Goal: Check status: Check status

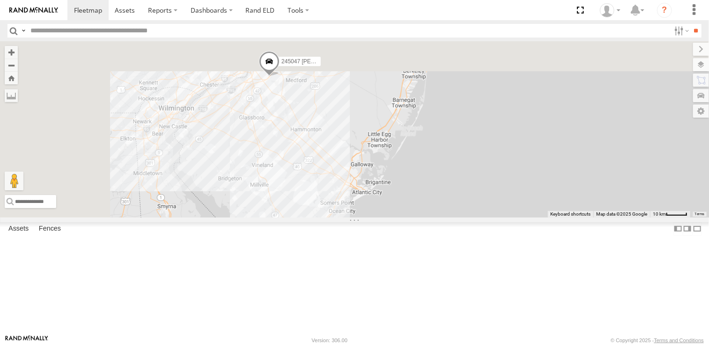
drag, startPoint x: 386, startPoint y: 153, endPoint x: 420, endPoint y: 285, distance: 136.9
click at [420, 217] on div "468334 Shelina 245047 Shawn 245048 Charles 468332 Stanley JTSP Hino 2" at bounding box center [354, 129] width 709 height 176
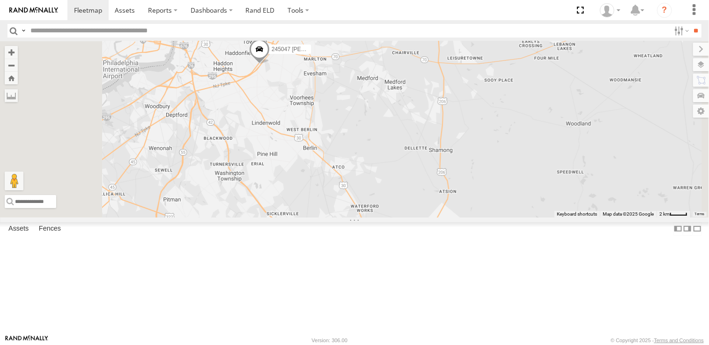
drag, startPoint x: 390, startPoint y: 166, endPoint x: 430, endPoint y: 206, distance: 55.6
click at [426, 208] on div "468334 Shelina 245047 Shawn 245048 Charles 468332 Stanley JTSP Hino" at bounding box center [354, 129] width 709 height 176
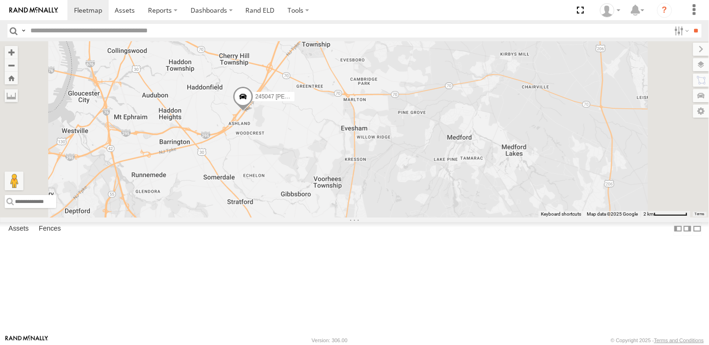
drag, startPoint x: 421, startPoint y: 223, endPoint x: 427, endPoint y: 288, distance: 65.4
click at [427, 217] on div "468334 Shelina 245047 Shawn 245048 Charles 468332 Stanley JTSP Hino" at bounding box center [354, 129] width 709 height 176
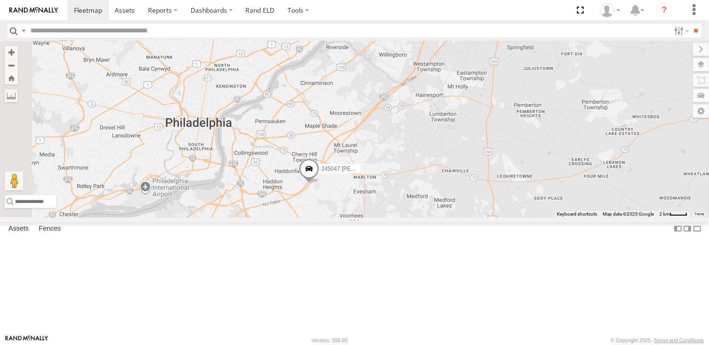
drag, startPoint x: 332, startPoint y: 269, endPoint x: 392, endPoint y: 267, distance: 60.5
click at [392, 217] on div "468334 Shelina 245047 Shawn 245048 Charles 468332 Stanley JTSP Hino" at bounding box center [354, 129] width 709 height 176
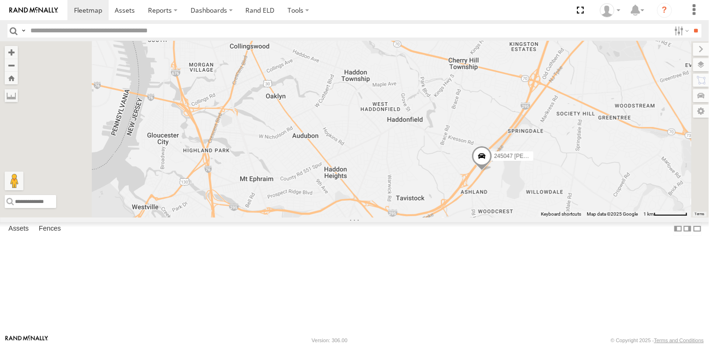
drag, startPoint x: 388, startPoint y: 215, endPoint x: 391, endPoint y: 222, distance: 8.0
click at [391, 217] on div "468334 Shelina 245047 Shawn 245048 Charles 468332 Stanley JTSP Hino" at bounding box center [354, 129] width 709 height 176
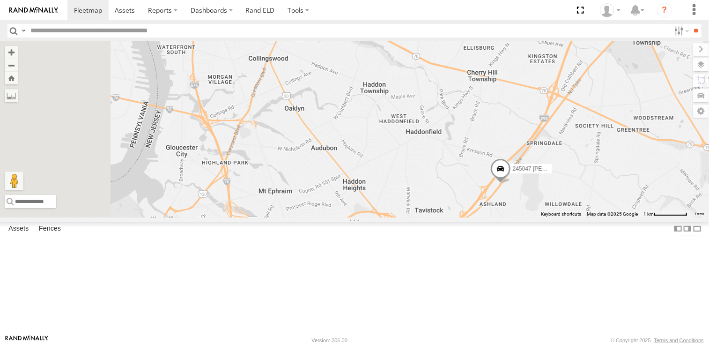
drag, startPoint x: 373, startPoint y: 217, endPoint x: 420, endPoint y: 195, distance: 51.8
click at [420, 195] on div "468334 Shelina 245047 Shawn 245048 Charles 468332 Stanley JTSP Hino" at bounding box center [354, 129] width 709 height 176
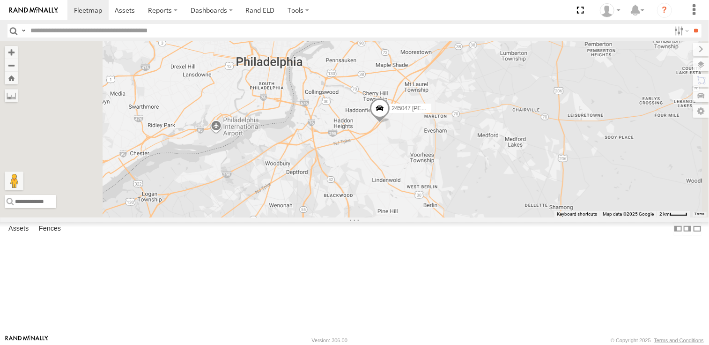
click at [328, 210] on div "468334 Shelina 245047 Shawn 245048 Charles 468332 Stanley JTSP Hino" at bounding box center [354, 129] width 709 height 176
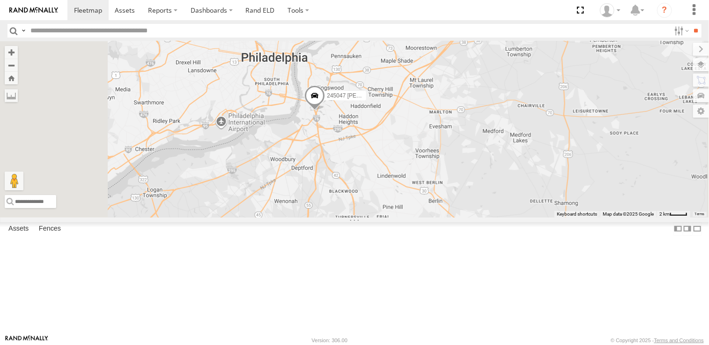
click at [325, 111] on span at bounding box center [314, 97] width 21 height 25
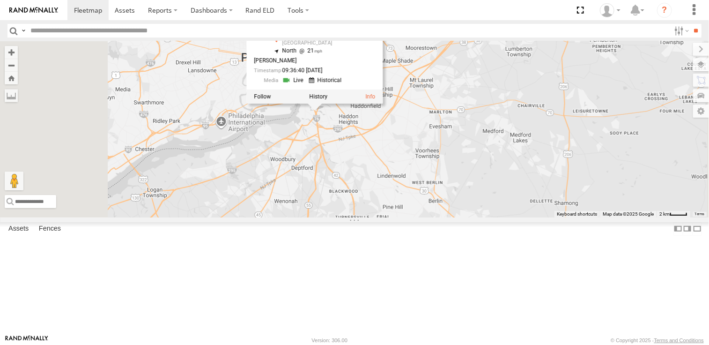
click at [457, 180] on div "245047 Shawn 245047 Shawn All Assets I-76 Gloucester City 39.89308 , -75.10648 …" at bounding box center [354, 129] width 709 height 176
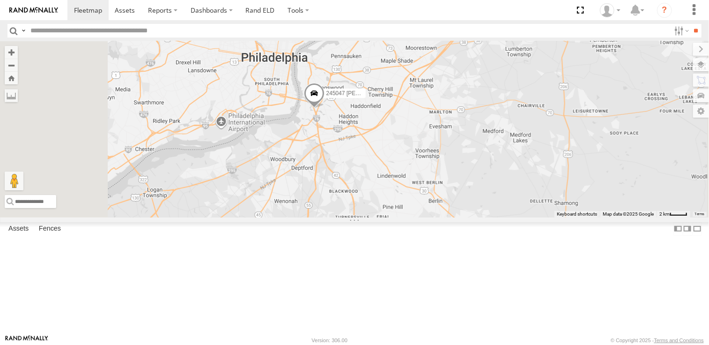
click at [325, 108] on span at bounding box center [314, 95] width 21 height 25
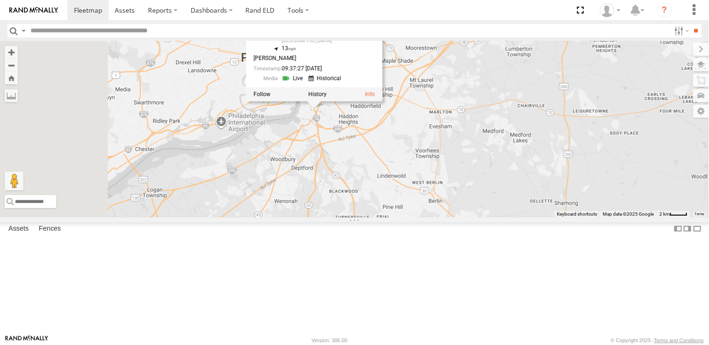
click at [454, 177] on div "245047 Shawn 245047 Shawn All Assets I-76 Gloucester City 39.89554 , -75.10766 …" at bounding box center [354, 129] width 709 height 176
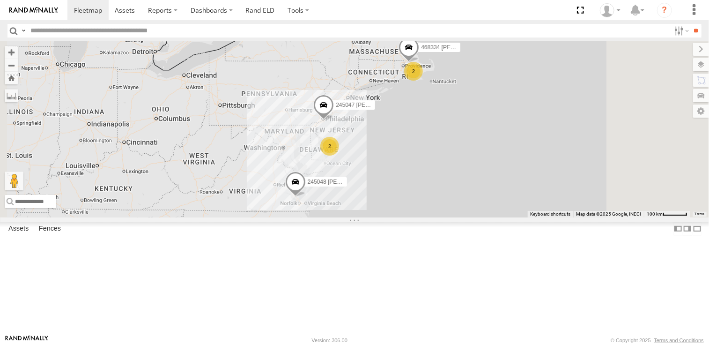
drag, startPoint x: 317, startPoint y: 192, endPoint x: 334, endPoint y: 195, distance: 17.7
click at [334, 195] on div "468334 Shelina 2 245047 Shawn 245048 Charles 2" at bounding box center [354, 129] width 709 height 176
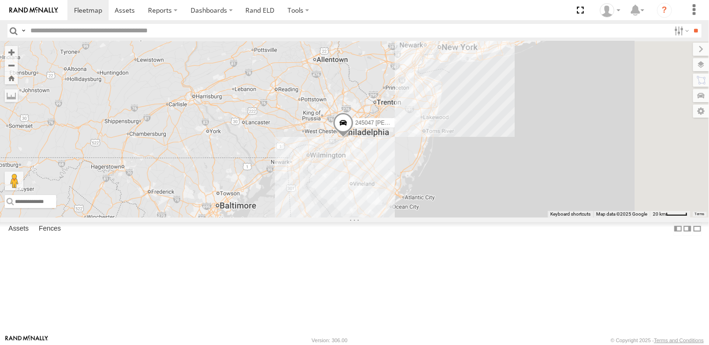
drag, startPoint x: 588, startPoint y: 178, endPoint x: 435, endPoint y: 231, distance: 162.7
click at [435, 217] on div "468334 Shelina 245047 Shawn 245048 Charles 2" at bounding box center [354, 129] width 709 height 176
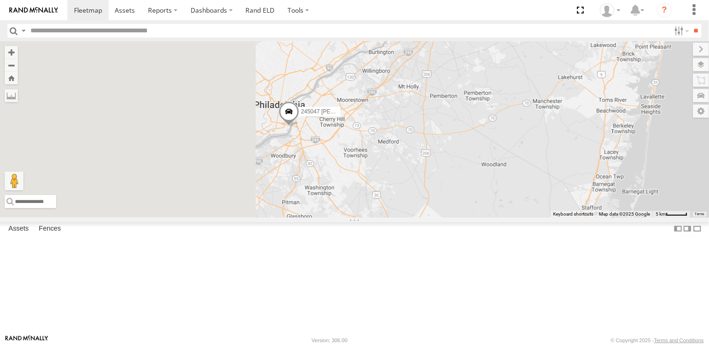
drag, startPoint x: 477, startPoint y: 231, endPoint x: 554, endPoint y: 226, distance: 77.4
click at [554, 217] on div "468334 Shelina 245047 Shawn 245048 Charles" at bounding box center [354, 129] width 709 height 176
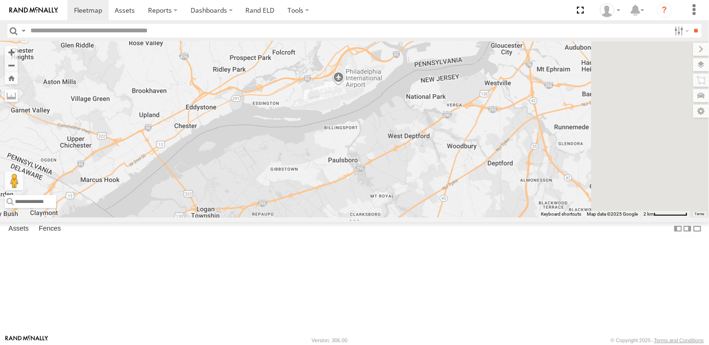
drag, startPoint x: 589, startPoint y: 162, endPoint x: 465, endPoint y: 316, distance: 198.2
click at [465, 217] on div "468334 Shelina 245047 Shawn 245048 Charles" at bounding box center [354, 129] width 709 height 176
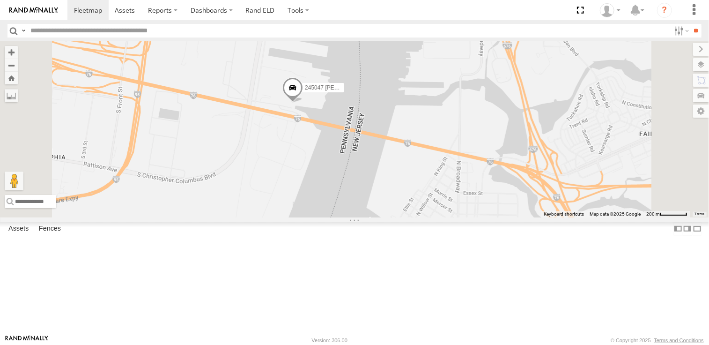
drag, startPoint x: 409, startPoint y: 200, endPoint x: 398, endPoint y: 239, distance: 40.9
click at [399, 217] on div "245047 [PERSON_NAME]" at bounding box center [354, 129] width 709 height 176
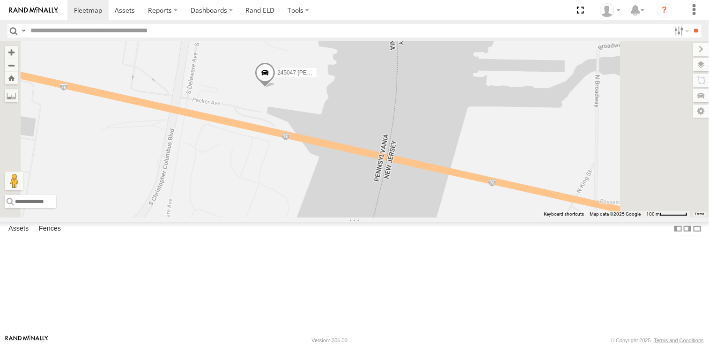
click at [275, 88] on span at bounding box center [265, 74] width 21 height 25
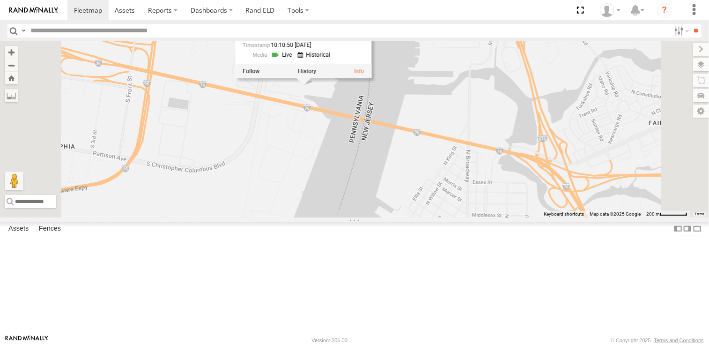
click at [460, 144] on div "245047 Shawn 245047 Shawn All Assets 39.90771 , -75.13528 0 Shawn Markee 10:10:…" at bounding box center [354, 129] width 709 height 176
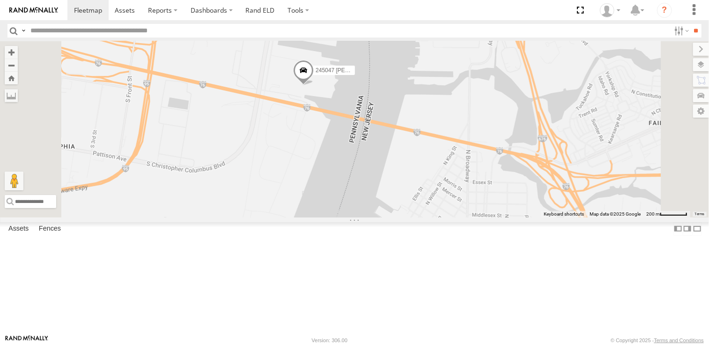
click at [314, 85] on span at bounding box center [303, 72] width 21 height 25
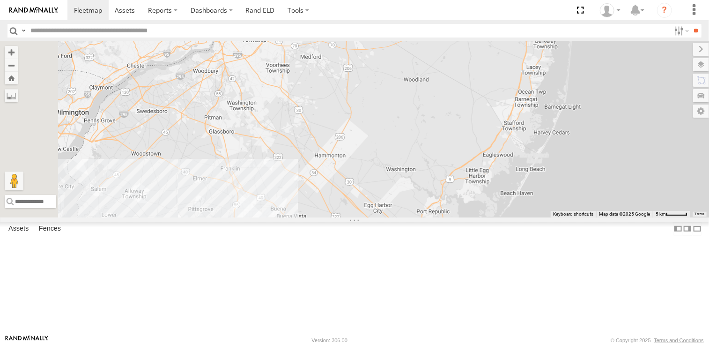
drag, startPoint x: 452, startPoint y: 296, endPoint x: 483, endPoint y: 334, distance: 49.6
click at [481, 217] on div "245047 [PERSON_NAME] 245048 [PERSON_NAME]" at bounding box center [354, 129] width 709 height 176
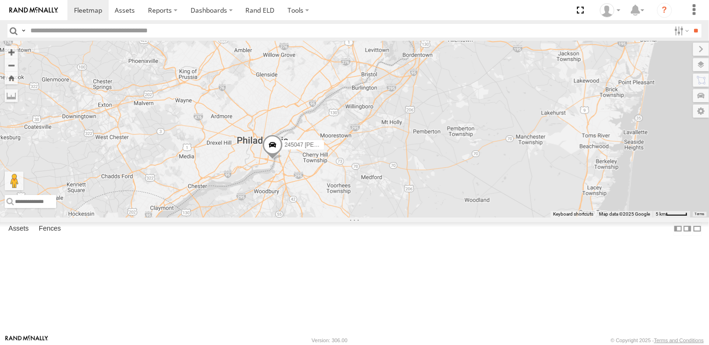
drag, startPoint x: 385, startPoint y: 222, endPoint x: 422, endPoint y: 311, distance: 96.1
click at [422, 217] on div "245047 [PERSON_NAME] 245048 [PERSON_NAME]" at bounding box center [354, 129] width 709 height 176
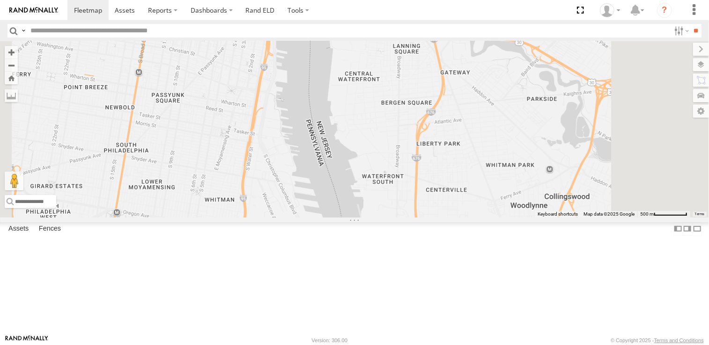
drag, startPoint x: 454, startPoint y: 288, endPoint x: 443, endPoint y: 210, distance: 79.1
click at [443, 210] on div "245047 [PERSON_NAME] 245048 [PERSON_NAME]" at bounding box center [354, 129] width 709 height 176
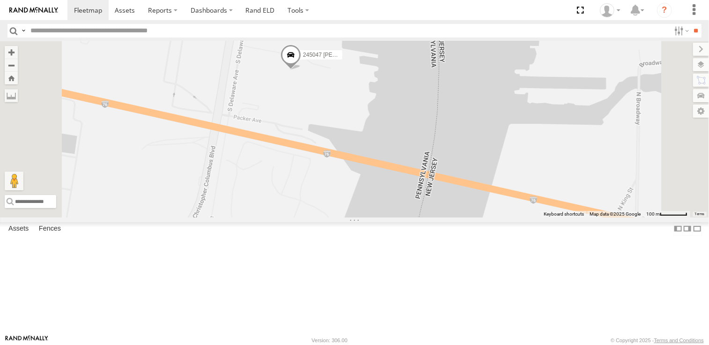
drag, startPoint x: 395, startPoint y: 170, endPoint x: 491, endPoint y: 170, distance: 96.0
click at [491, 170] on div "245047 [PERSON_NAME] 245048 [PERSON_NAME]" at bounding box center [354, 129] width 709 height 176
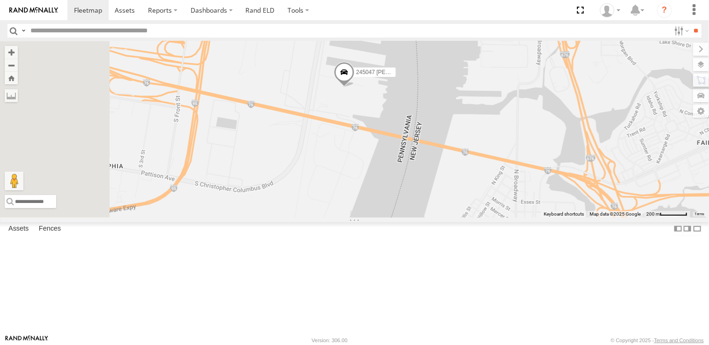
click at [355, 87] on span at bounding box center [344, 74] width 21 height 25
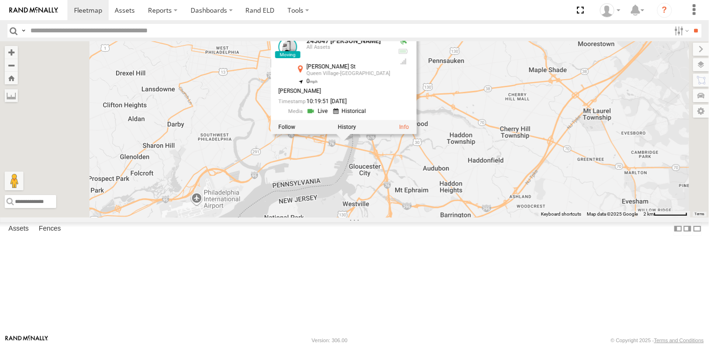
drag, startPoint x: 475, startPoint y: 186, endPoint x: 470, endPoint y: 233, distance: 47.1
click at [470, 217] on div "245047 Shawn 245048 Charles 245047 Shawn All Assets Bigler St Queen Village-Pen…" at bounding box center [354, 129] width 709 height 176
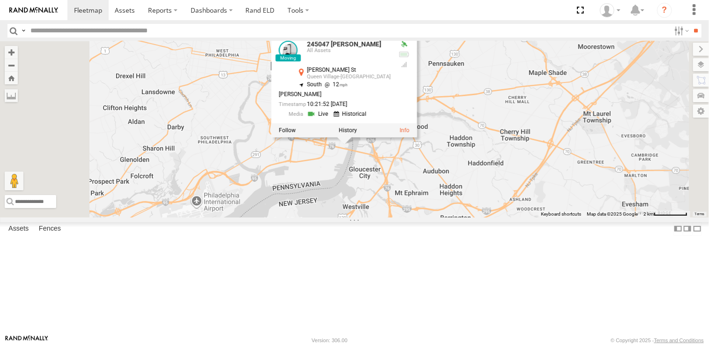
click at [464, 78] on div "245047 Shawn 245048 Charles 245047 Shawn All Assets Bigler St Queen Village-Pen…" at bounding box center [354, 129] width 709 height 176
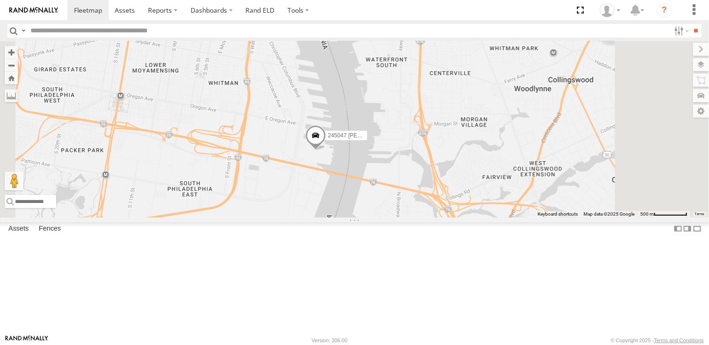
drag, startPoint x: 465, startPoint y: 205, endPoint x: 429, endPoint y: 213, distance: 36.8
click at [429, 213] on div "245047 [PERSON_NAME] 245048 [PERSON_NAME]" at bounding box center [354, 129] width 709 height 176
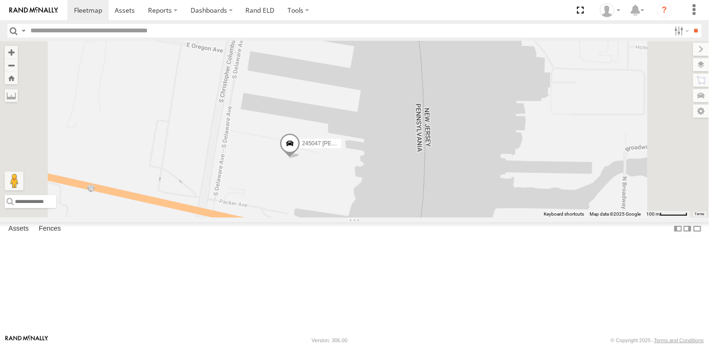
drag, startPoint x: 387, startPoint y: 236, endPoint x: 415, endPoint y: 233, distance: 27.8
click at [415, 217] on div "245047 [PERSON_NAME] 245048 [PERSON_NAME]" at bounding box center [354, 129] width 709 height 176
drag, startPoint x: 368, startPoint y: 232, endPoint x: 389, endPoint y: 209, distance: 31.2
click at [389, 209] on div "245047 [PERSON_NAME] 245048 [PERSON_NAME]" at bounding box center [354, 129] width 709 height 176
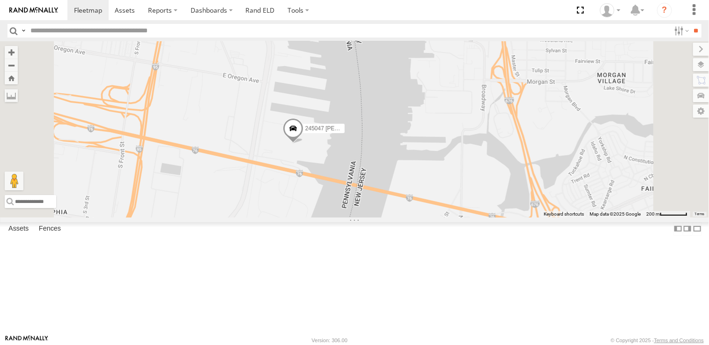
drag, startPoint x: 355, startPoint y: 267, endPoint x: 408, endPoint y: 252, distance: 55.0
click at [408, 217] on div "245047 [PERSON_NAME] 245048 [PERSON_NAME]" at bounding box center [354, 129] width 709 height 176
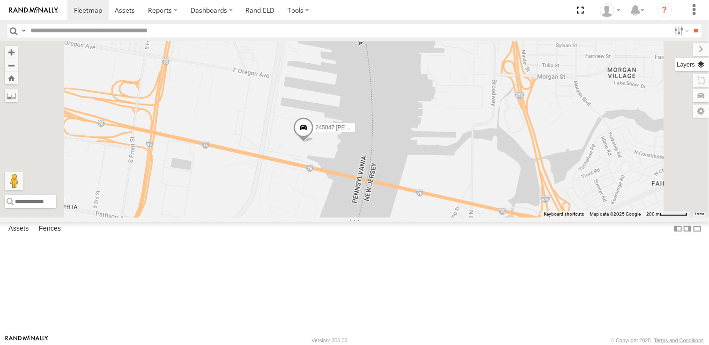
click at [703, 64] on label at bounding box center [692, 64] width 34 height 13
click at [0, 0] on label at bounding box center [0, 0] width 0 height 0
click at [0, 0] on span "Satellite" at bounding box center [0, 0] width 0 height 0
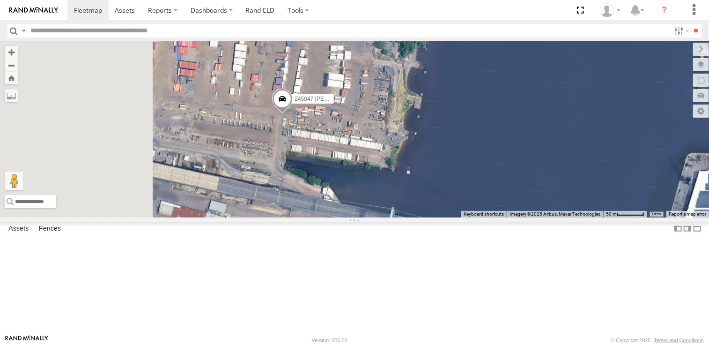
drag, startPoint x: 363, startPoint y: 222, endPoint x: 457, endPoint y: 186, distance: 100.6
click at [457, 186] on div "245047 [PERSON_NAME] 245048 [PERSON_NAME]" at bounding box center [354, 129] width 709 height 176
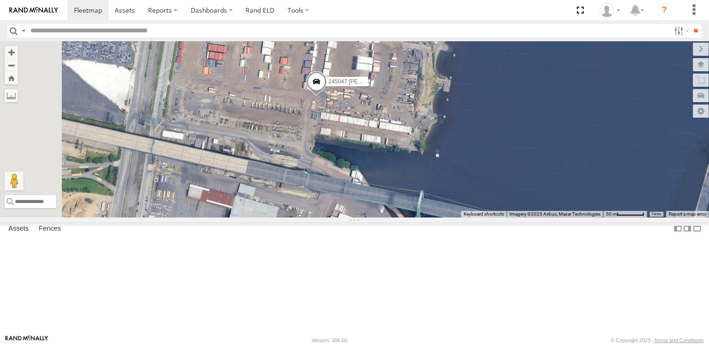
drag, startPoint x: 439, startPoint y: 191, endPoint x: 463, endPoint y: 175, distance: 29.1
click at [463, 175] on div "245047 [PERSON_NAME] 245048 [PERSON_NAME]" at bounding box center [354, 129] width 709 height 176
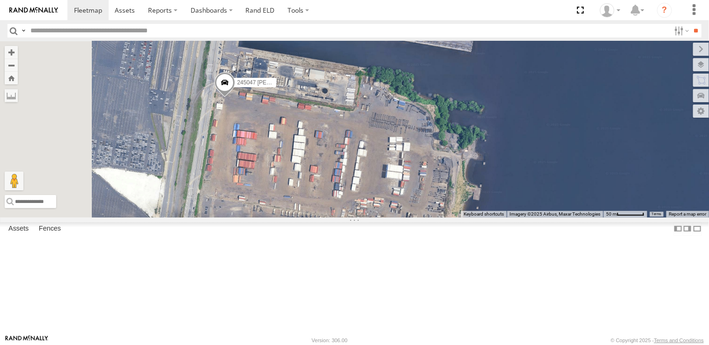
drag, startPoint x: 429, startPoint y: 159, endPoint x: 462, endPoint y: 276, distance: 121.3
click at [462, 217] on div "245047 [PERSON_NAME]" at bounding box center [354, 129] width 709 height 176
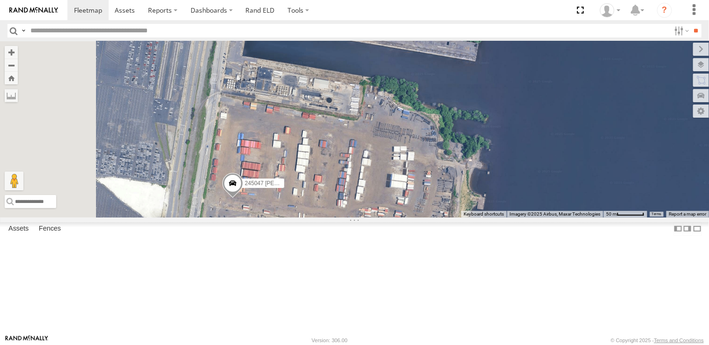
click at [0, 0] on div "245048 Charles All Assets Canon Blvd Palmer 37.09713 -76.47475 Video 468334 She…" at bounding box center [0, 0] width 0 height 0
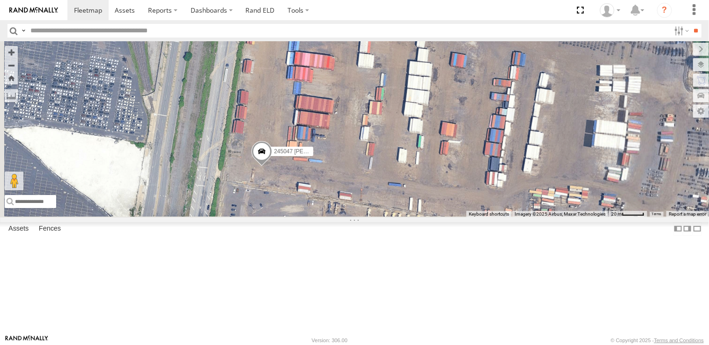
drag, startPoint x: 304, startPoint y: 232, endPoint x: 283, endPoint y: 135, distance: 98.7
click at [283, 131] on div "245047 [PERSON_NAME]" at bounding box center [354, 129] width 709 height 176
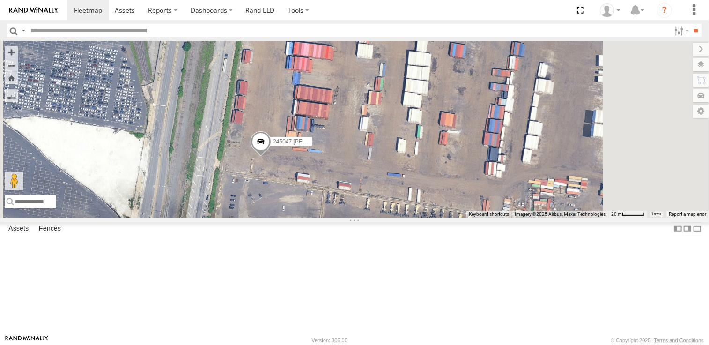
click at [390, 217] on div "245047 [PERSON_NAME]" at bounding box center [354, 129] width 709 height 176
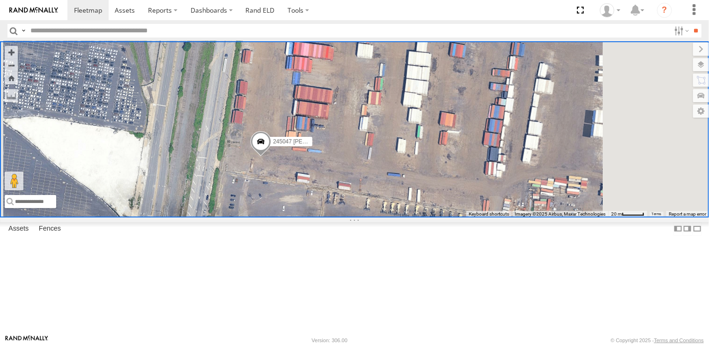
click at [418, 135] on div "245047 [PERSON_NAME]" at bounding box center [354, 129] width 709 height 176
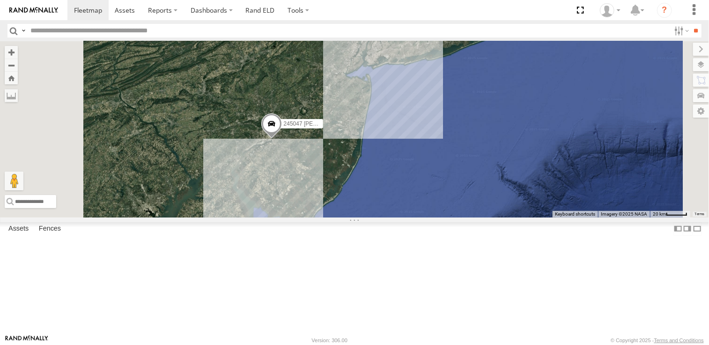
drag, startPoint x: 369, startPoint y: 209, endPoint x: 386, endPoint y: 249, distance: 43.2
click at [386, 217] on div "245047 [PERSON_NAME] 245048 [PERSON_NAME] 2" at bounding box center [354, 129] width 709 height 176
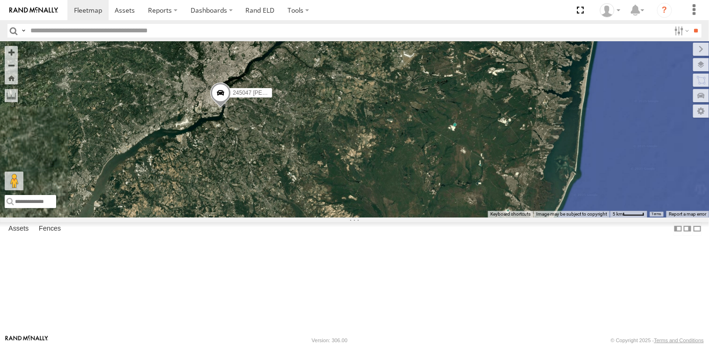
drag, startPoint x: 341, startPoint y: 194, endPoint x: 380, endPoint y: 237, distance: 58.0
click at [380, 217] on div "245047 [PERSON_NAME] 245048 [PERSON_NAME]" at bounding box center [354, 129] width 709 height 176
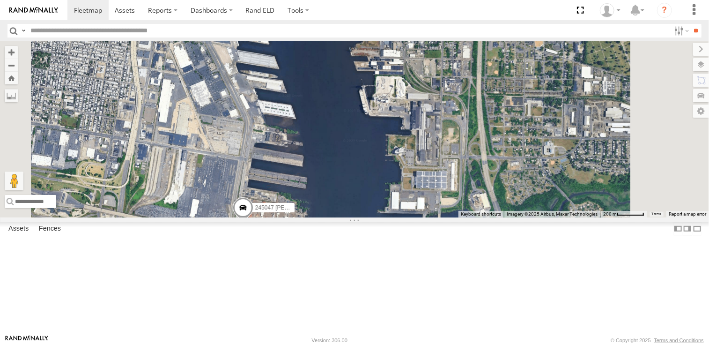
drag, startPoint x: 412, startPoint y: 294, endPoint x: 433, endPoint y: 216, distance: 80.6
click at [433, 216] on div "245047 [PERSON_NAME] 245048 [PERSON_NAME]" at bounding box center [354, 129] width 709 height 176
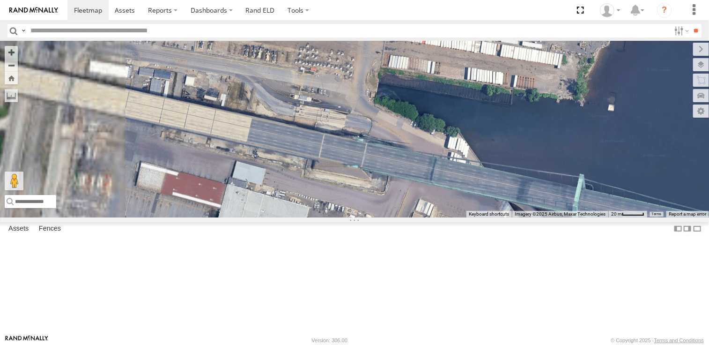
drag, startPoint x: 397, startPoint y: 194, endPoint x: 484, endPoint y: 238, distance: 97.6
click at [495, 217] on div "245047 [PERSON_NAME] 245048 [PERSON_NAME]" at bounding box center [354, 129] width 709 height 176
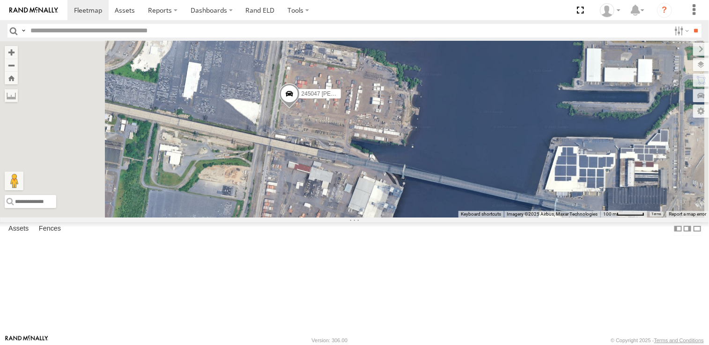
click at [300, 109] on span at bounding box center [289, 95] width 21 height 25
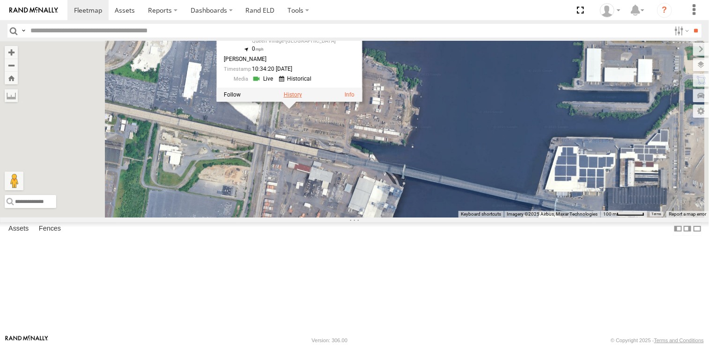
click at [302, 98] on label at bounding box center [293, 94] width 18 height 7
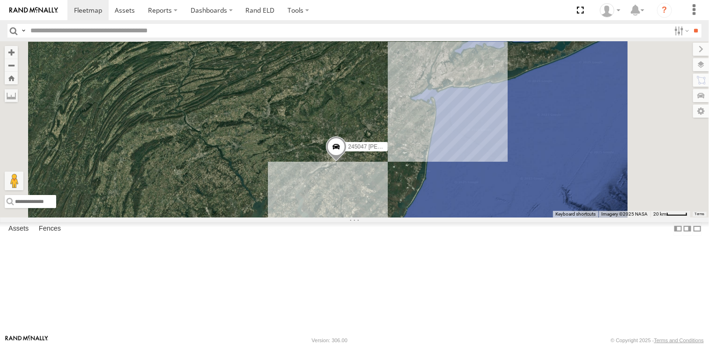
drag, startPoint x: 431, startPoint y: 106, endPoint x: 461, endPoint y: 281, distance: 176.8
click at [461, 217] on div "245047 [PERSON_NAME] 245048 [PERSON_NAME] 2" at bounding box center [354, 129] width 709 height 176
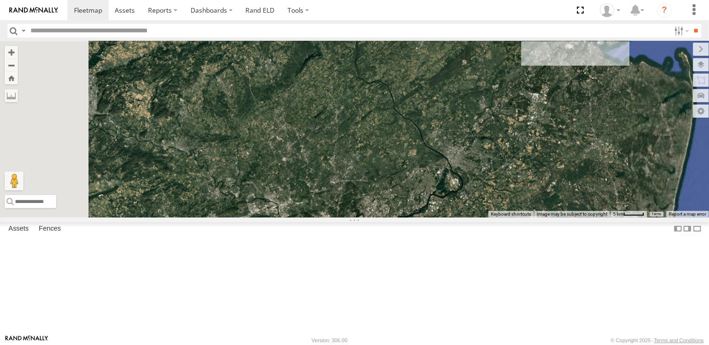
drag, startPoint x: 470, startPoint y: 261, endPoint x: 463, endPoint y: 135, distance: 126.2
click at [462, 154] on div "245047 [PERSON_NAME] 245048 [PERSON_NAME]" at bounding box center [354, 129] width 709 height 176
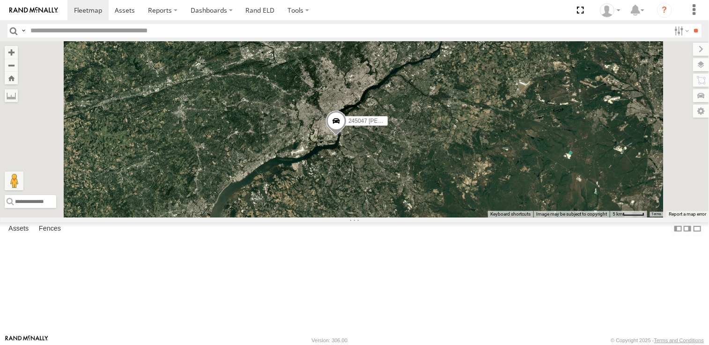
click at [490, 217] on div "245047 [PERSON_NAME] 245048 [PERSON_NAME]" at bounding box center [354, 129] width 709 height 176
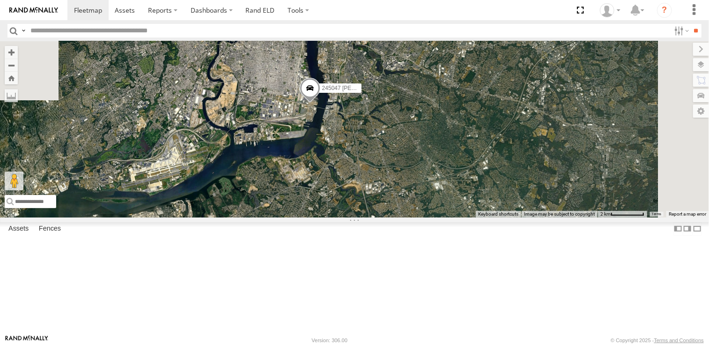
drag, startPoint x: 428, startPoint y: 148, endPoint x: 449, endPoint y: 219, distance: 73.9
click at [449, 217] on div "245047 [PERSON_NAME] 245048 [PERSON_NAME]" at bounding box center [354, 129] width 709 height 176
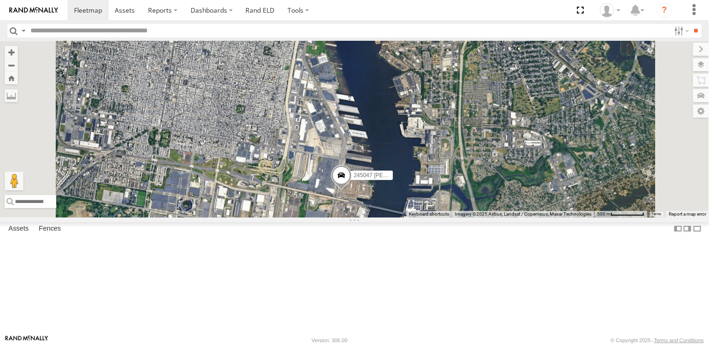
drag, startPoint x: 437, startPoint y: 213, endPoint x: 421, endPoint y: 197, distance: 22.9
click at [421, 197] on div "245047 [PERSON_NAME] 245048 [PERSON_NAME]" at bounding box center [354, 129] width 709 height 176
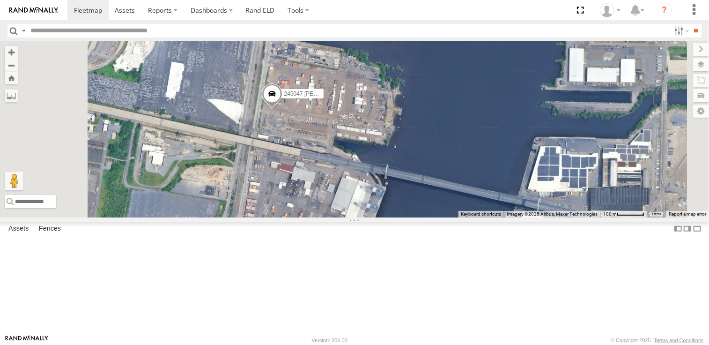
drag, startPoint x: 398, startPoint y: 199, endPoint x: 430, endPoint y: 186, distance: 34.5
click at [429, 187] on div "245047 [PERSON_NAME] 245048 [PERSON_NAME]" at bounding box center [354, 129] width 709 height 176
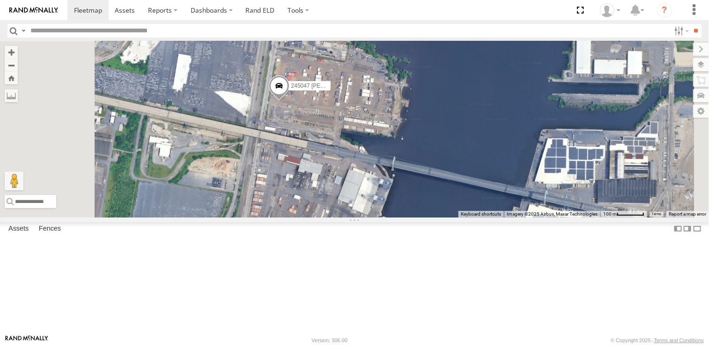
click at [289, 101] on span at bounding box center [279, 87] width 21 height 25
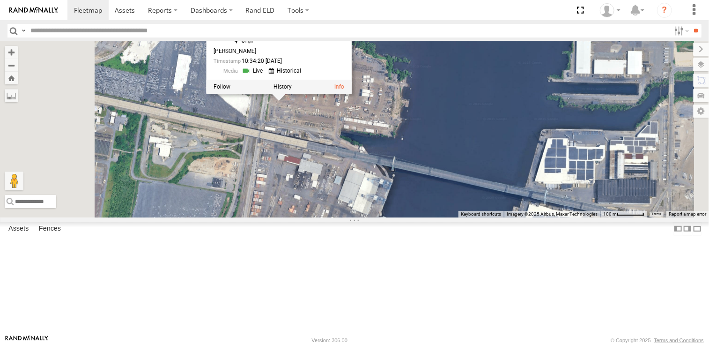
click at [485, 170] on div "245047 Shawn 245048 Charles 245047 Shawn All Assets S Delaware Ave Queen Villag…" at bounding box center [354, 129] width 709 height 176
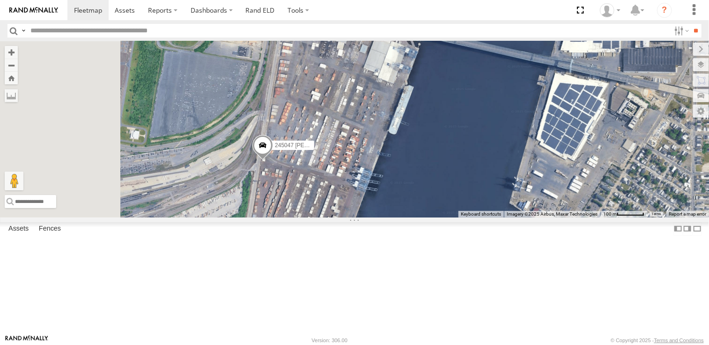
drag, startPoint x: 398, startPoint y: 243, endPoint x: 409, endPoint y: 243, distance: 11.2
click at [409, 217] on div "245047 [PERSON_NAME]" at bounding box center [354, 129] width 709 height 176
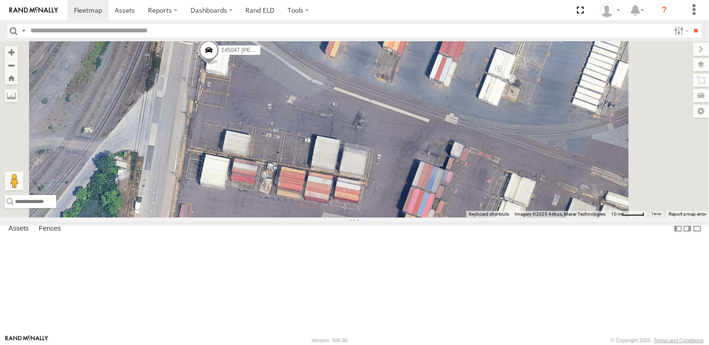
drag, startPoint x: 357, startPoint y: 191, endPoint x: 391, endPoint y: 239, distance: 58.5
click at [391, 217] on div "245047 [PERSON_NAME]" at bounding box center [354, 129] width 709 height 176
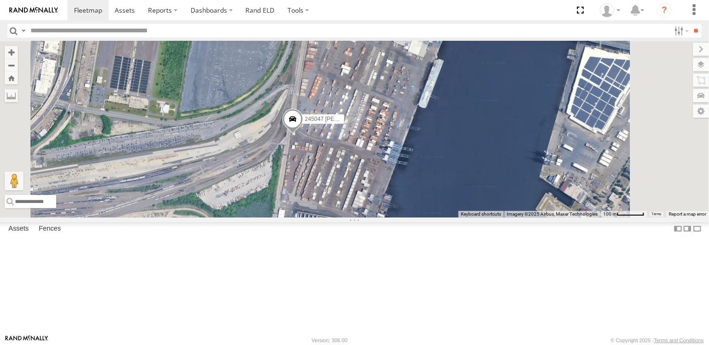
drag, startPoint x: 467, startPoint y: 220, endPoint x: 456, endPoint y: 208, distance: 16.6
click at [456, 208] on div "245047 [PERSON_NAME]" at bounding box center [354, 129] width 709 height 176
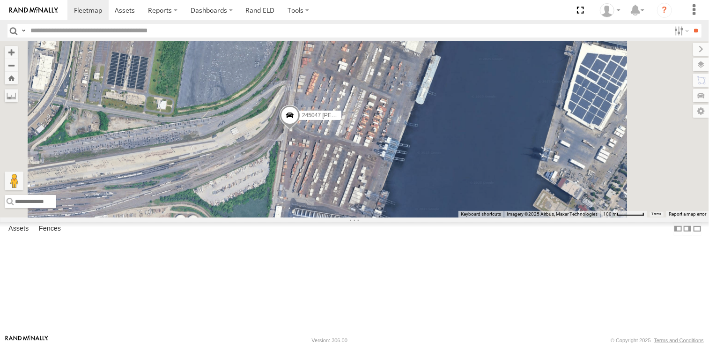
click at [300, 130] on span at bounding box center [290, 117] width 21 height 25
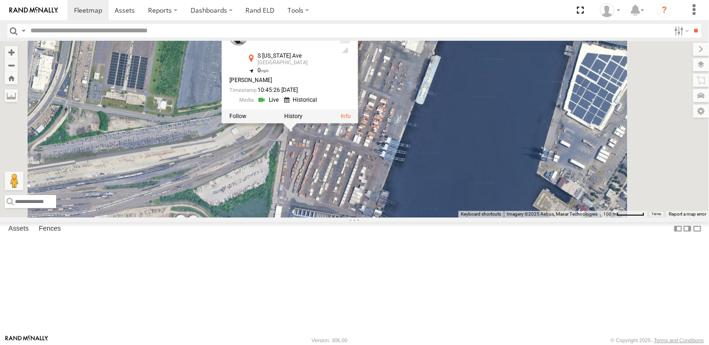
click at [560, 187] on div "245047 Shawn 245047 Shawn All Assets S Delaware Ave South Philadelphia East 39.…" at bounding box center [354, 129] width 709 height 176
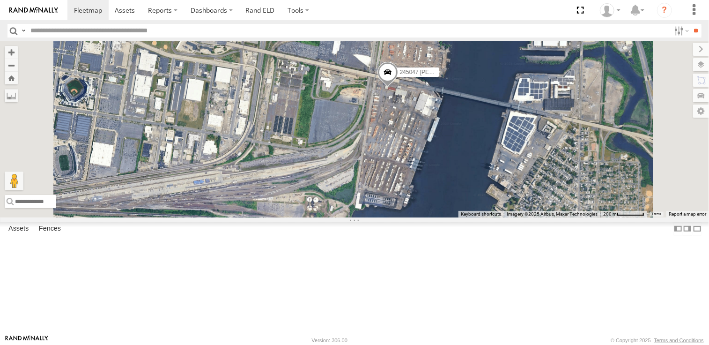
drag, startPoint x: 561, startPoint y: 200, endPoint x: 544, endPoint y: 208, distance: 19.5
click at [544, 208] on div "245047 [PERSON_NAME]" at bounding box center [354, 129] width 709 height 176
